Goal: Navigation & Orientation: Find specific page/section

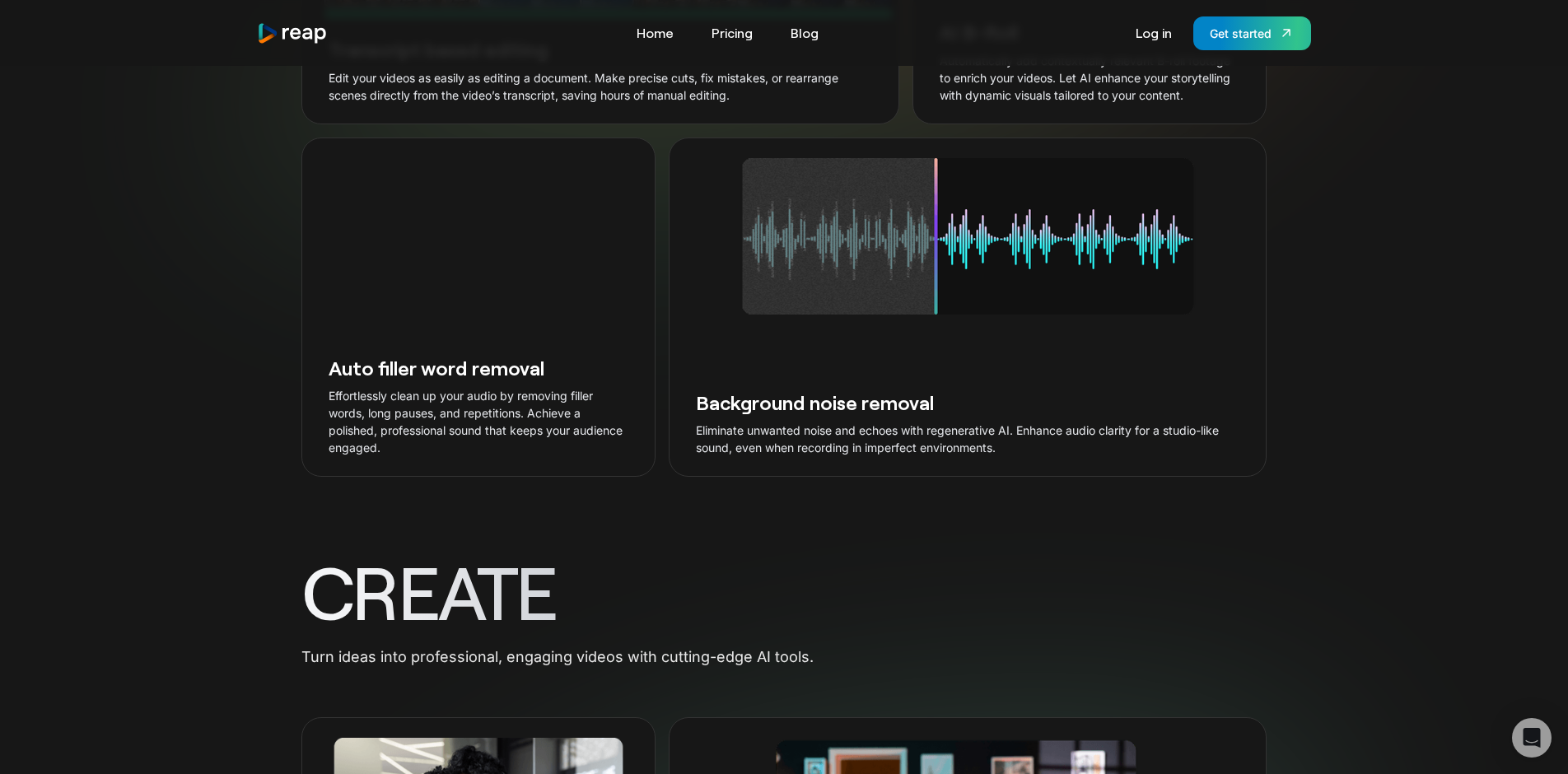
scroll to position [4943, 0]
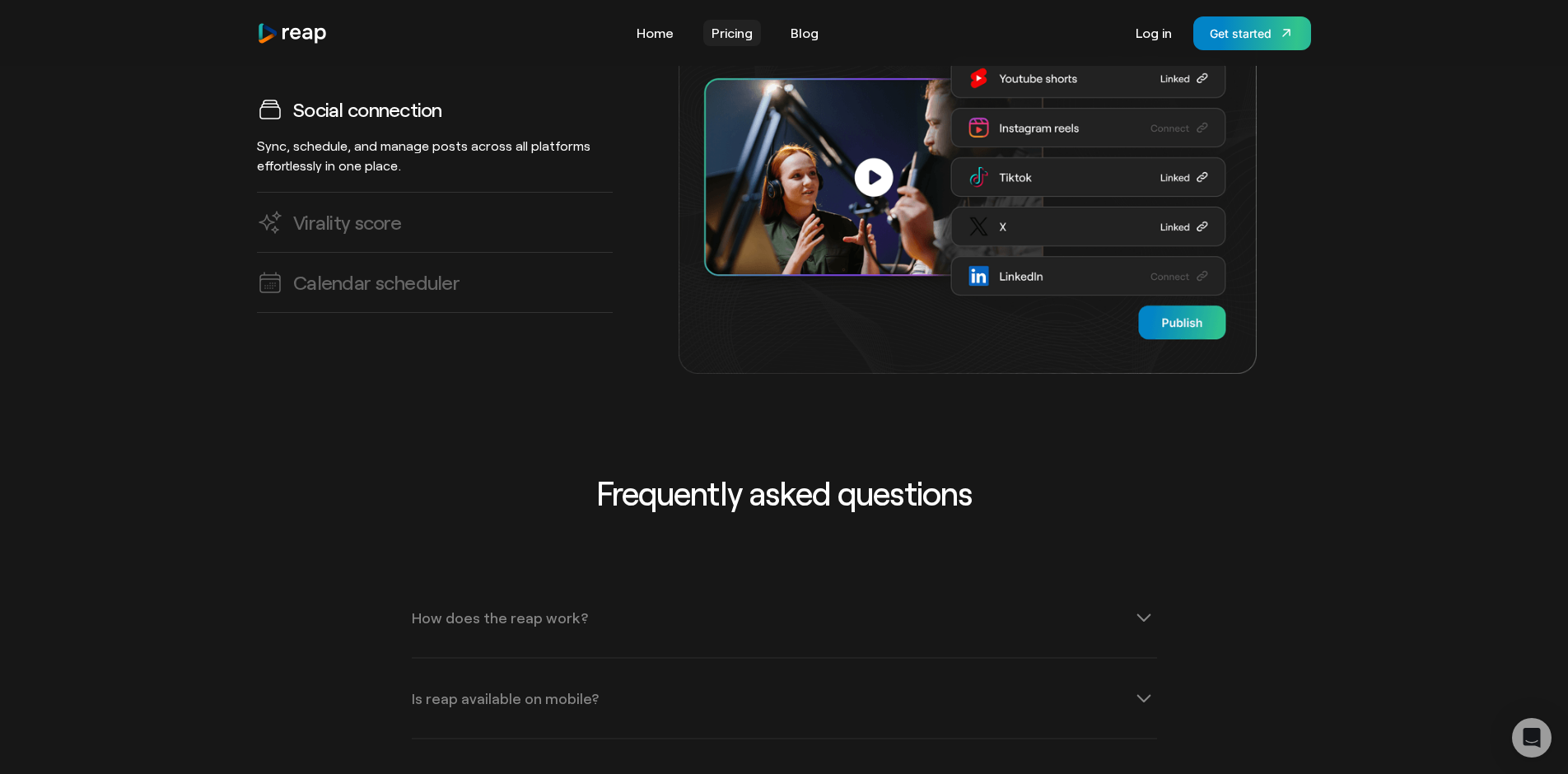
click at [731, 33] on link "Pricing" at bounding box center [731, 33] width 58 height 26
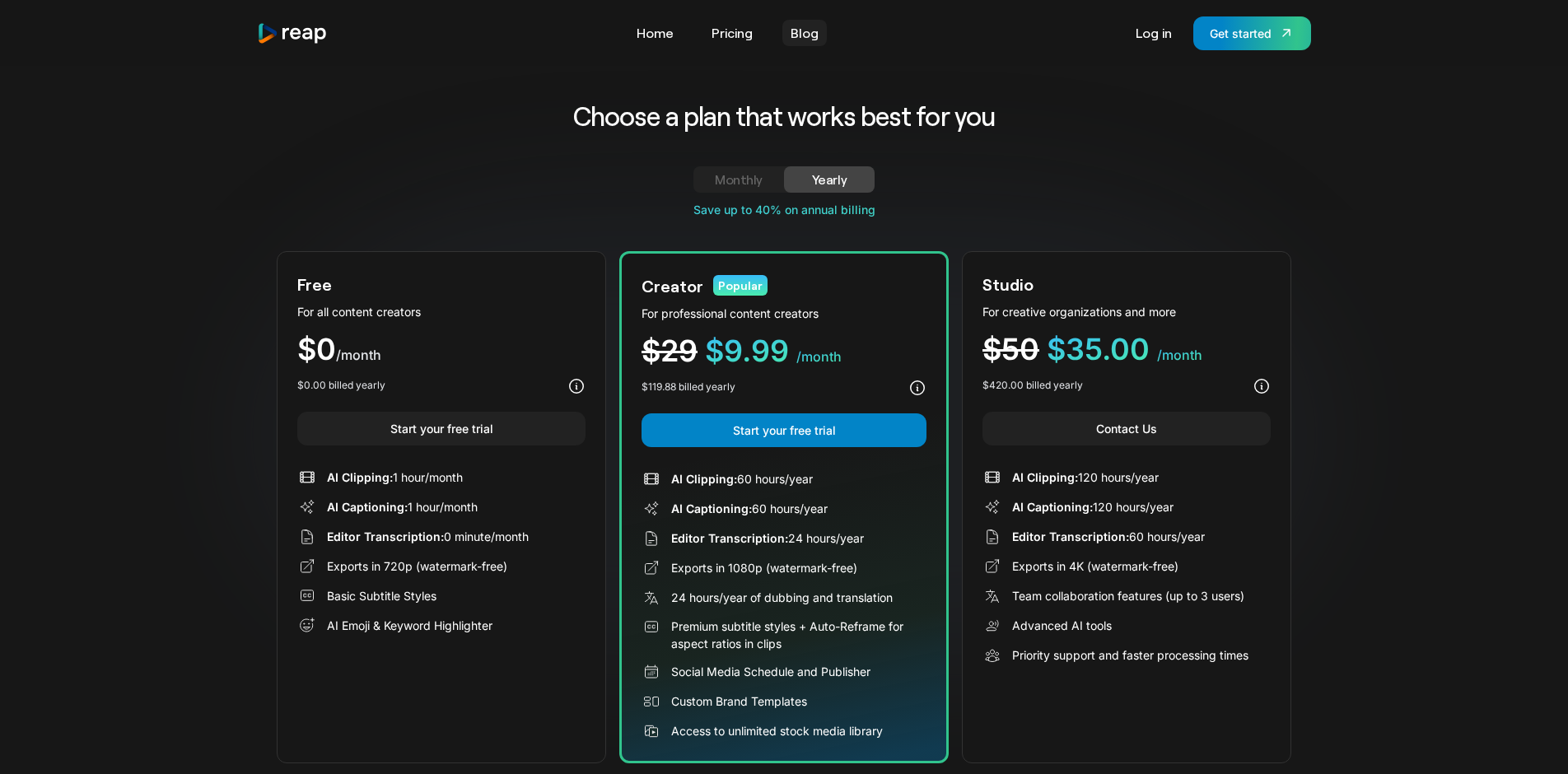
click at [804, 33] on link "Blog" at bounding box center [804, 33] width 44 height 26
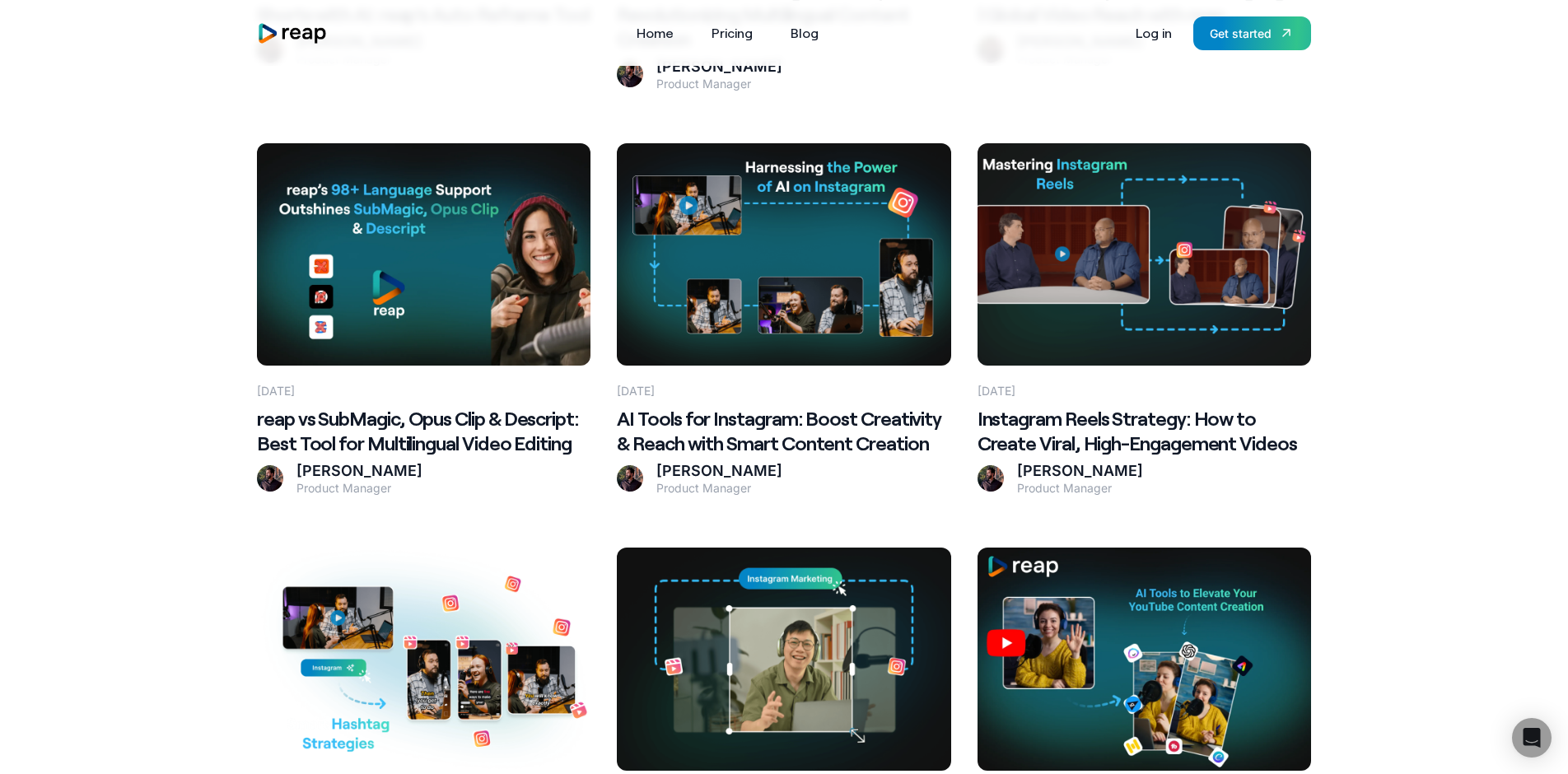
scroll to position [4985, 0]
